Goal: Task Accomplishment & Management: Manage account settings

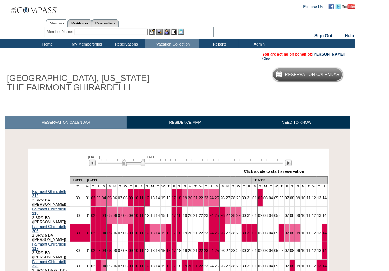
drag, startPoint x: 112, startPoint y: 164, endPoint x: 136, endPoint y: 165, distance: 24.1
click at [136, 165] on img at bounding box center [133, 162] width 23 height 7
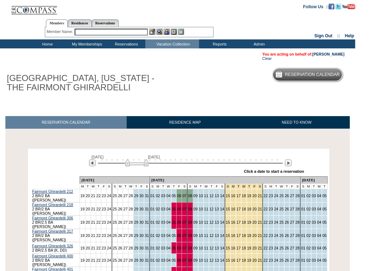
click at [139, 165] on img at bounding box center [136, 162] width 23 height 7
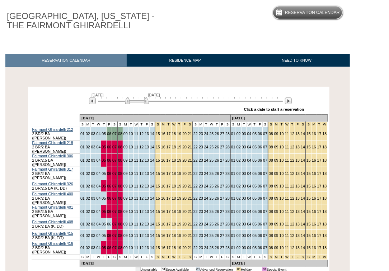
scroll to position [65, 0]
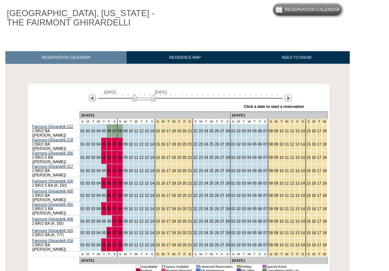
drag, startPoint x: 134, startPoint y: 100, endPoint x: 141, endPoint y: 101, distance: 7.3
click at [141, 101] on img at bounding box center [144, 97] width 23 height 7
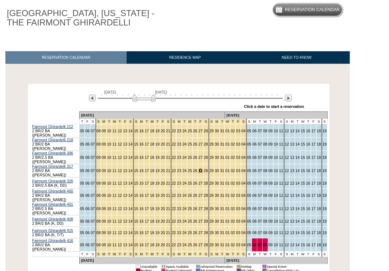
click at [199, 169] on link "27" at bounding box center [201, 171] width 4 height 4
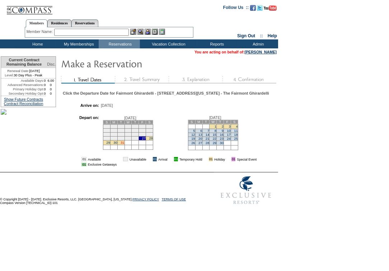
click at [124, 145] on link "31" at bounding box center [123, 143] width 4 height 4
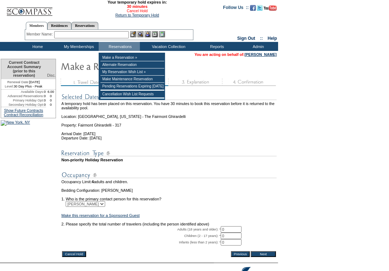
click at [136, 13] on link "Cancel Hold" at bounding box center [137, 11] width 21 height 4
